Goal: Information Seeking & Learning: Check status

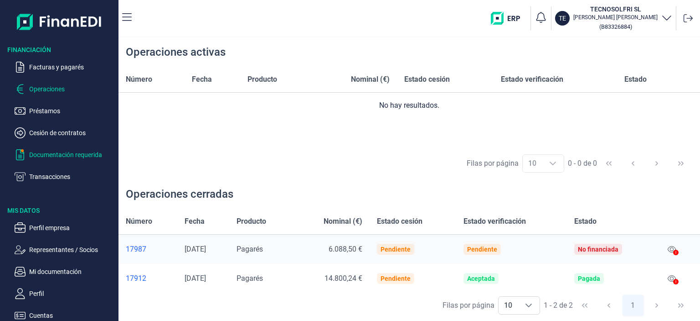
click at [45, 155] on p "Documentación requerida" at bounding box center [72, 154] width 86 height 11
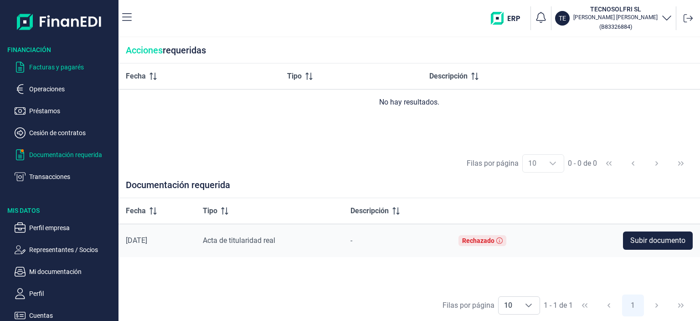
click at [50, 66] on p "Facturas y pagarés" at bounding box center [72, 67] width 86 height 11
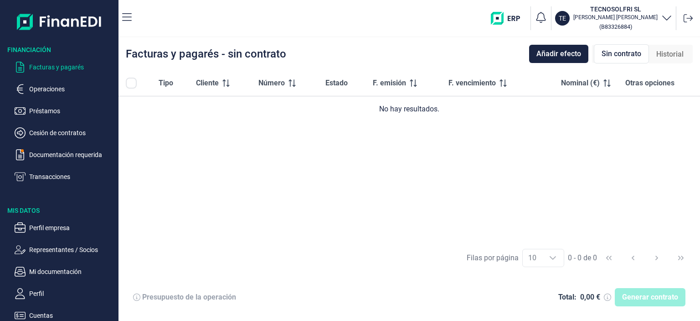
click at [677, 53] on span "Historial" at bounding box center [670, 54] width 27 height 11
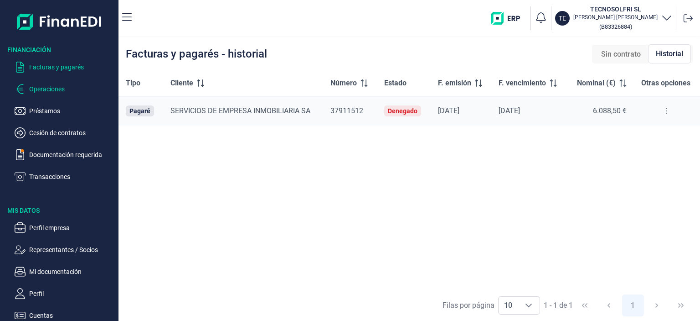
click at [62, 86] on p "Operaciones" at bounding box center [72, 88] width 86 height 11
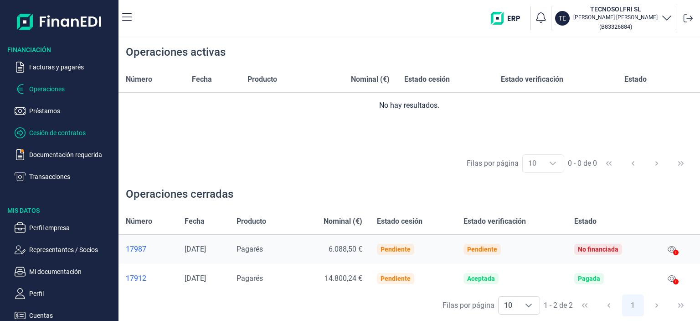
click at [63, 133] on p "Cesión de contratos" at bounding box center [72, 132] width 86 height 11
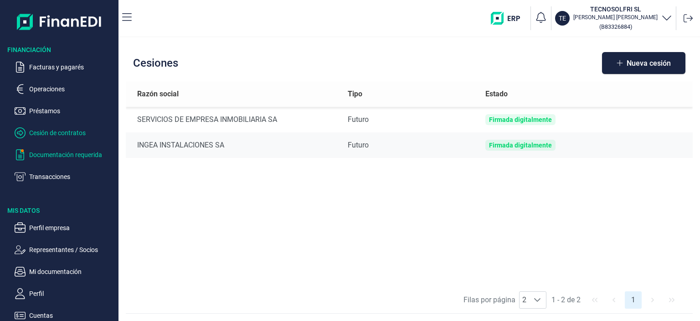
click at [75, 155] on p "Documentación requerida" at bounding box center [72, 154] width 86 height 11
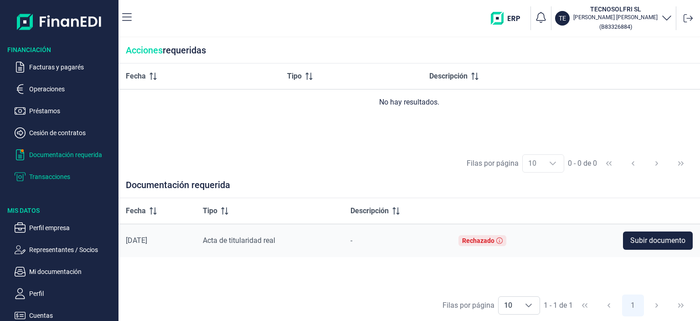
click at [38, 177] on p "Transacciones" at bounding box center [72, 176] width 86 height 11
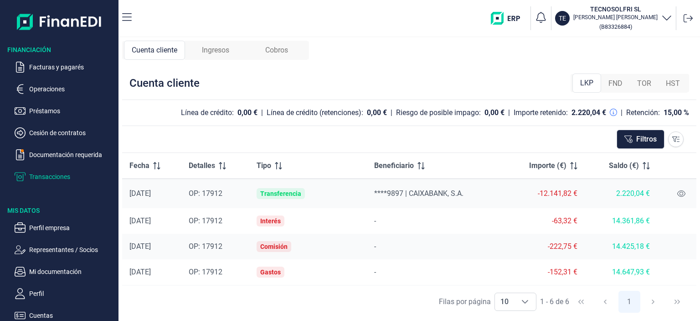
click at [618, 80] on span "FND" at bounding box center [616, 83] width 14 height 11
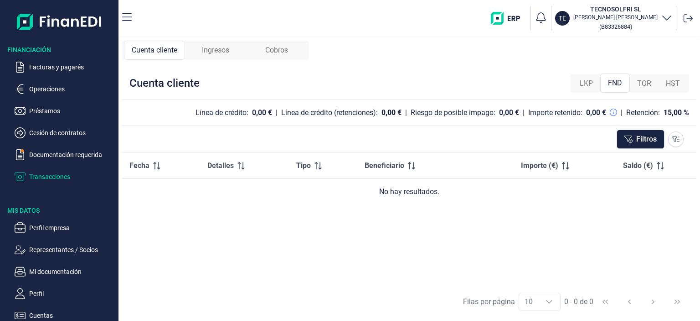
click at [642, 83] on span "TOR" at bounding box center [644, 83] width 14 height 11
click at [669, 86] on span "HST" at bounding box center [673, 83] width 14 height 11
click at [584, 83] on span "LKP" at bounding box center [586, 83] width 13 height 11
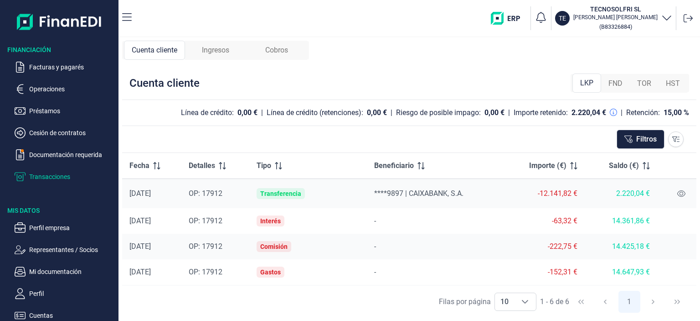
click at [204, 52] on span "Ingresos" at bounding box center [215, 50] width 27 height 11
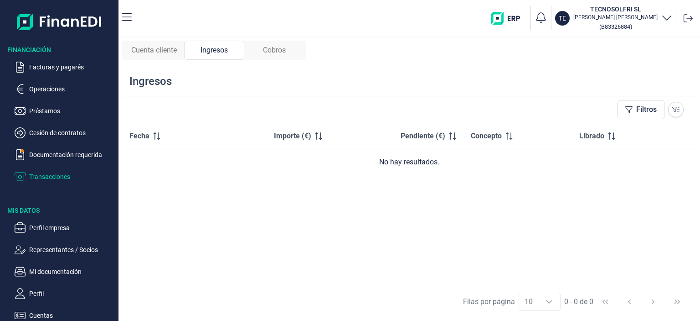
click at [291, 49] on div "Cobros" at bounding box center [274, 50] width 60 height 19
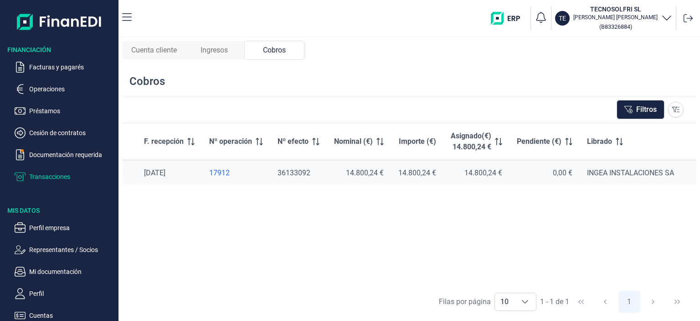
click at [169, 51] on span "Cuenta cliente" at bounding box center [154, 50] width 46 height 11
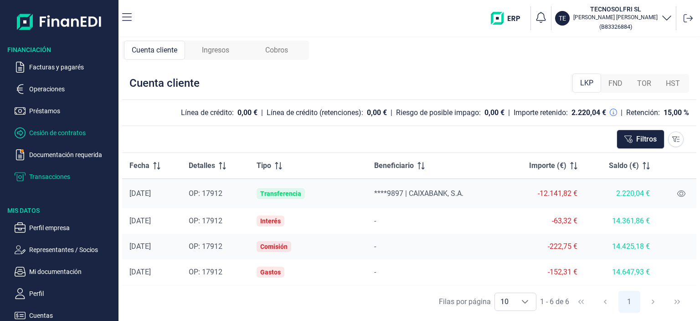
click at [36, 133] on p "Cesión de contratos" at bounding box center [72, 132] width 86 height 11
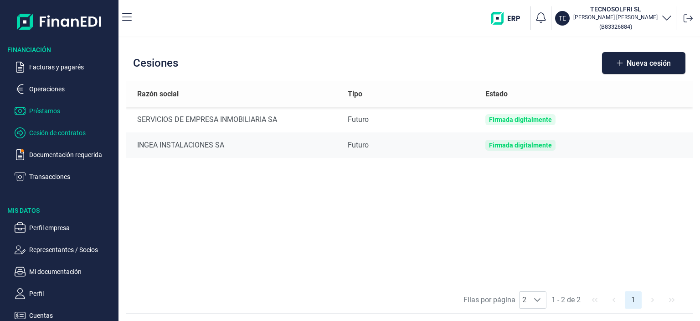
click at [40, 114] on p "Préstamos" at bounding box center [72, 110] width 86 height 11
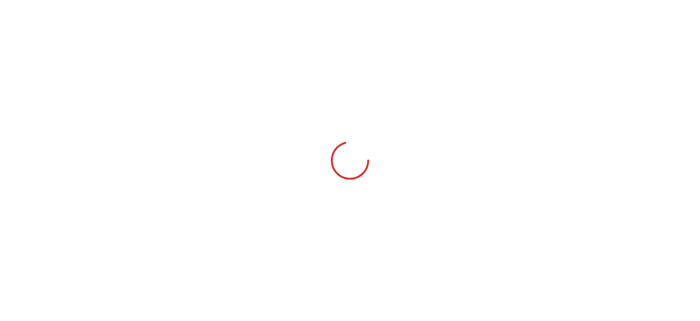
click at [40, 114] on div "Financiación Facturas y pagarés Operaciones Préstamos Cesión de contratos Docum…" at bounding box center [350, 160] width 700 height 321
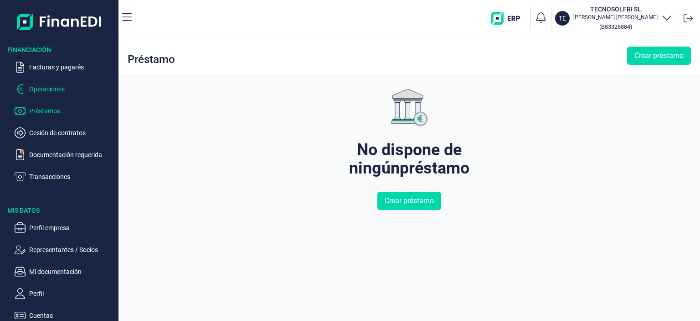
click at [41, 87] on p "Operaciones" at bounding box center [72, 88] width 86 height 11
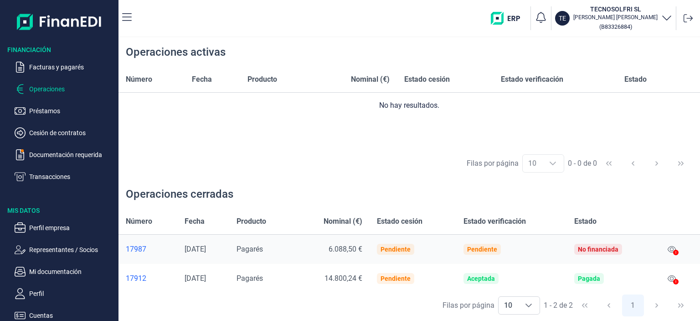
click at [140, 246] on div "17987" at bounding box center [148, 248] width 44 height 9
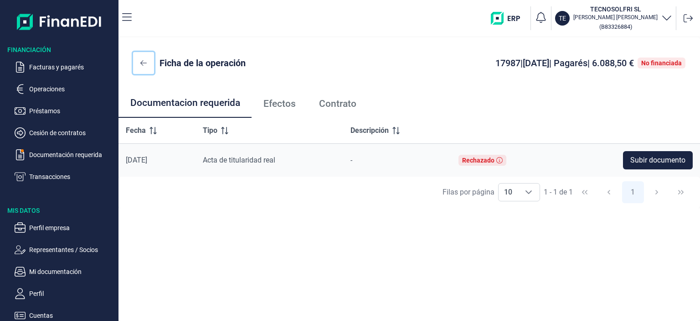
click at [142, 63] on icon at bounding box center [143, 62] width 6 height 5
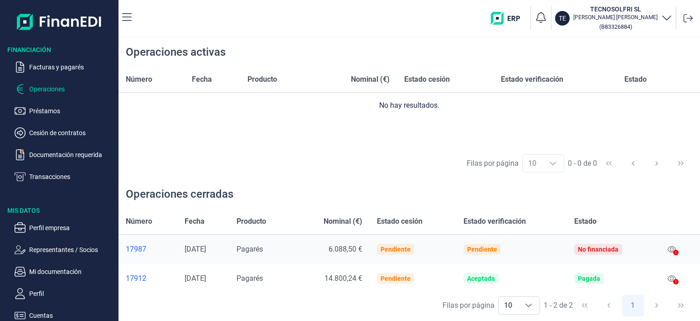
click at [142, 279] on div "17912" at bounding box center [148, 278] width 44 height 9
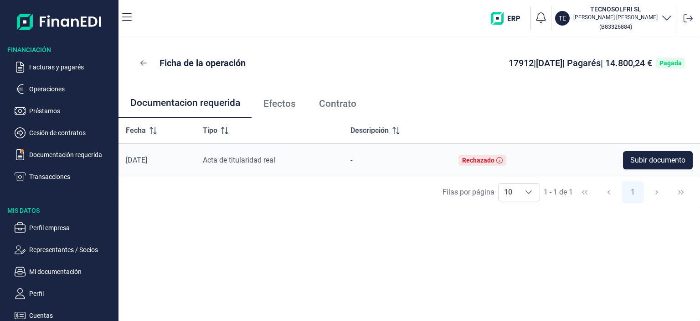
click at [277, 103] on span "Efectos" at bounding box center [280, 104] width 32 height 10
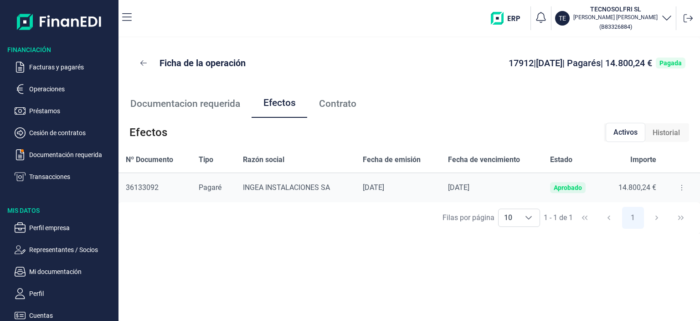
click at [339, 105] on span "Contrato" at bounding box center [337, 104] width 37 height 10
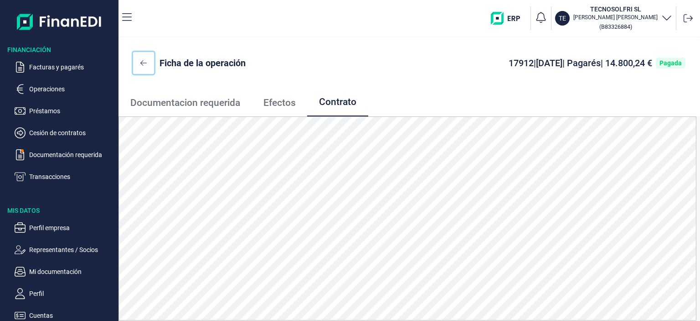
click at [146, 66] on icon at bounding box center [143, 62] width 6 height 7
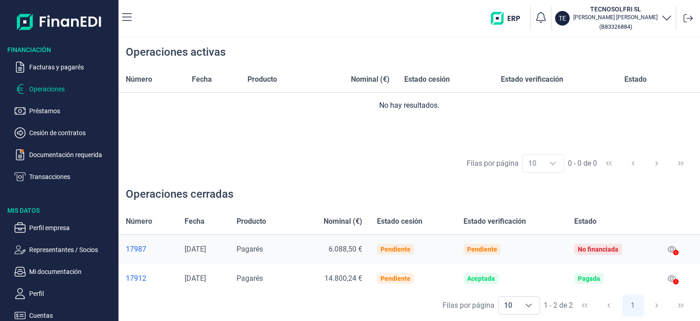
click at [133, 247] on div "17987" at bounding box center [148, 248] width 44 height 9
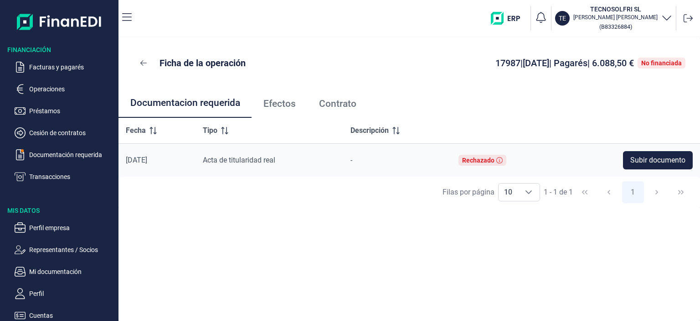
click at [280, 108] on span "Efectos" at bounding box center [280, 104] width 32 height 10
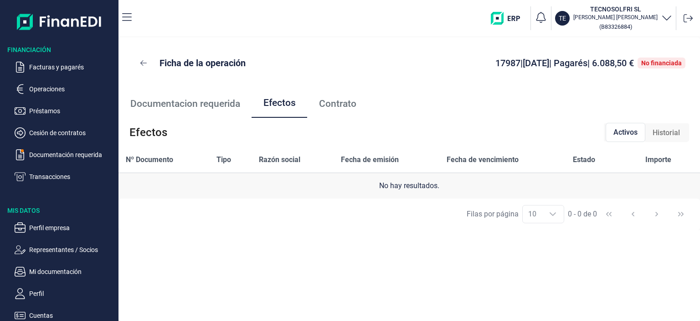
click at [330, 108] on span "Contrato" at bounding box center [337, 104] width 37 height 10
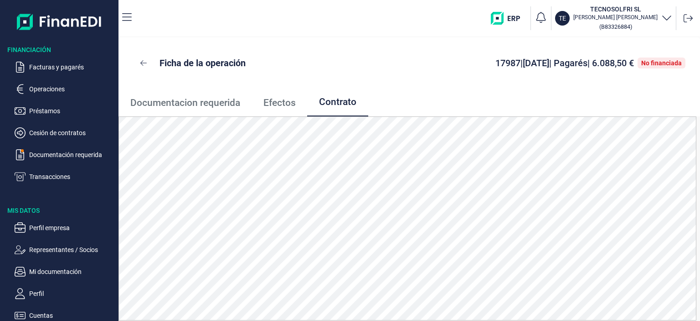
click at [290, 104] on span "Efectos" at bounding box center [280, 103] width 32 height 10
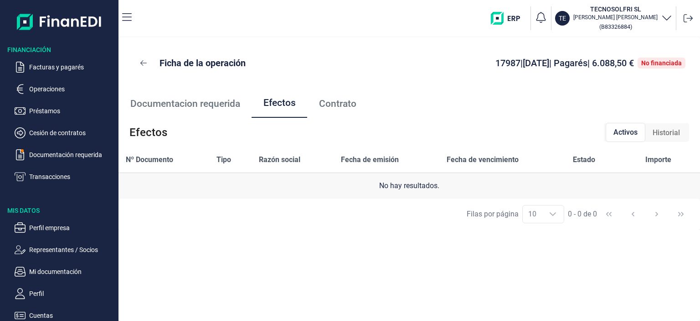
click at [673, 136] on span "Historial" at bounding box center [666, 132] width 27 height 11
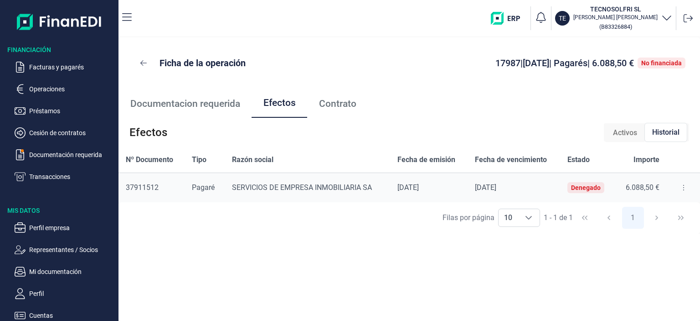
click at [620, 131] on span "Activos" at bounding box center [625, 132] width 24 height 11
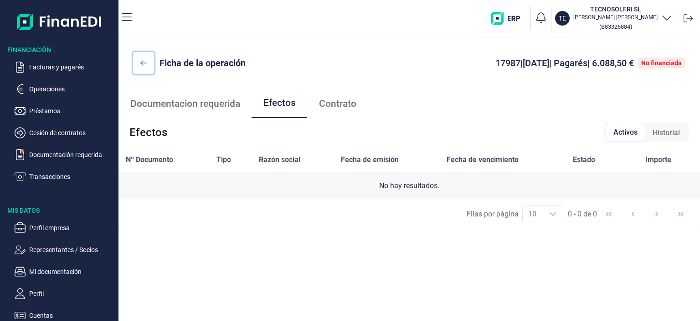
click at [144, 68] on button at bounding box center [143, 63] width 21 height 22
